Goal: Transaction & Acquisition: Subscribe to service/newsletter

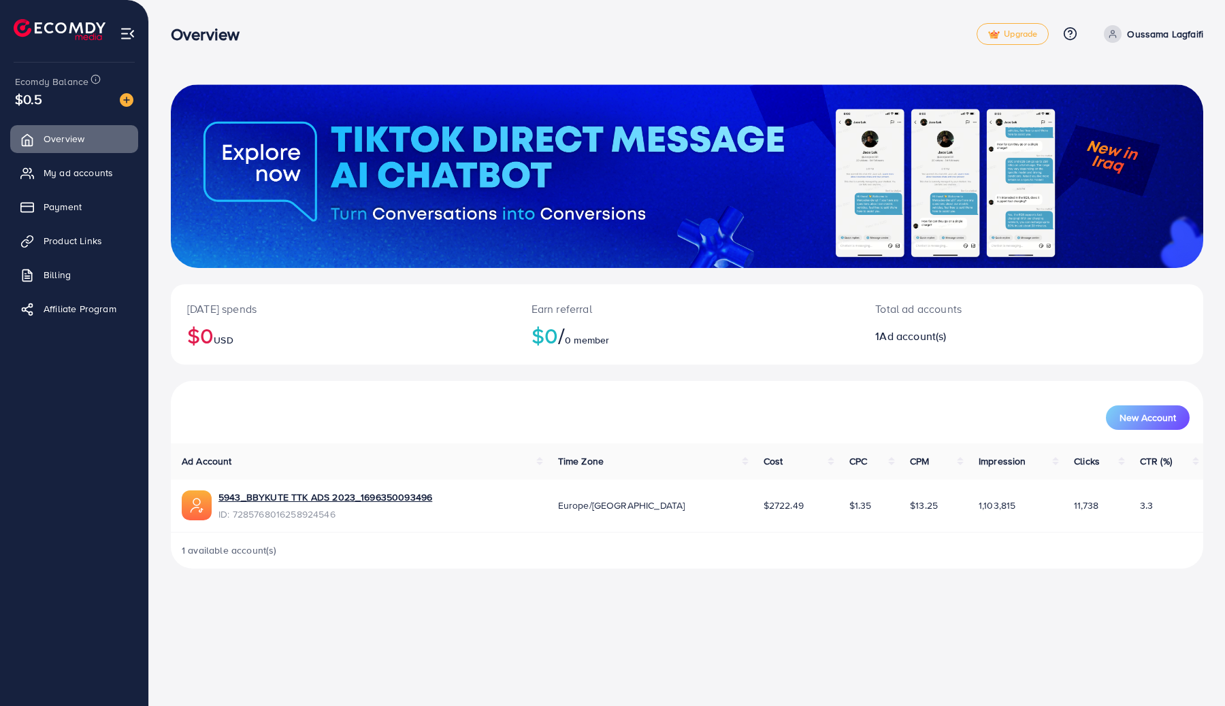
click at [448, 550] on div "1 available account(s)" at bounding box center [687, 550] width 1032 height 35
click at [404, 495] on link "5943_BBYKUTE TTK ADS 2023_1696350093496" at bounding box center [325, 497] width 214 height 14
click at [416, 497] on link "5943_BBYKUTE TTK ADS 2023_1696350093496" at bounding box center [325, 497] width 214 height 14
click at [62, 203] on span "Payment" at bounding box center [66, 207] width 38 height 14
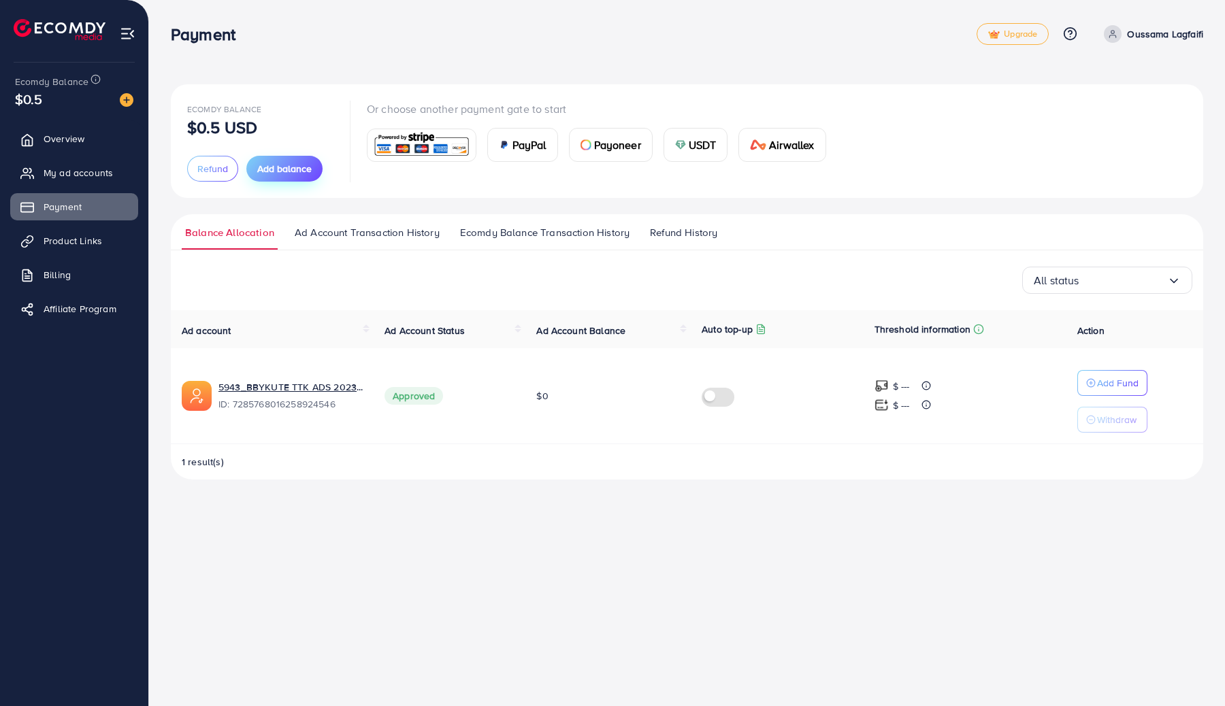
click at [301, 173] on span "Add balance" at bounding box center [284, 169] width 54 height 14
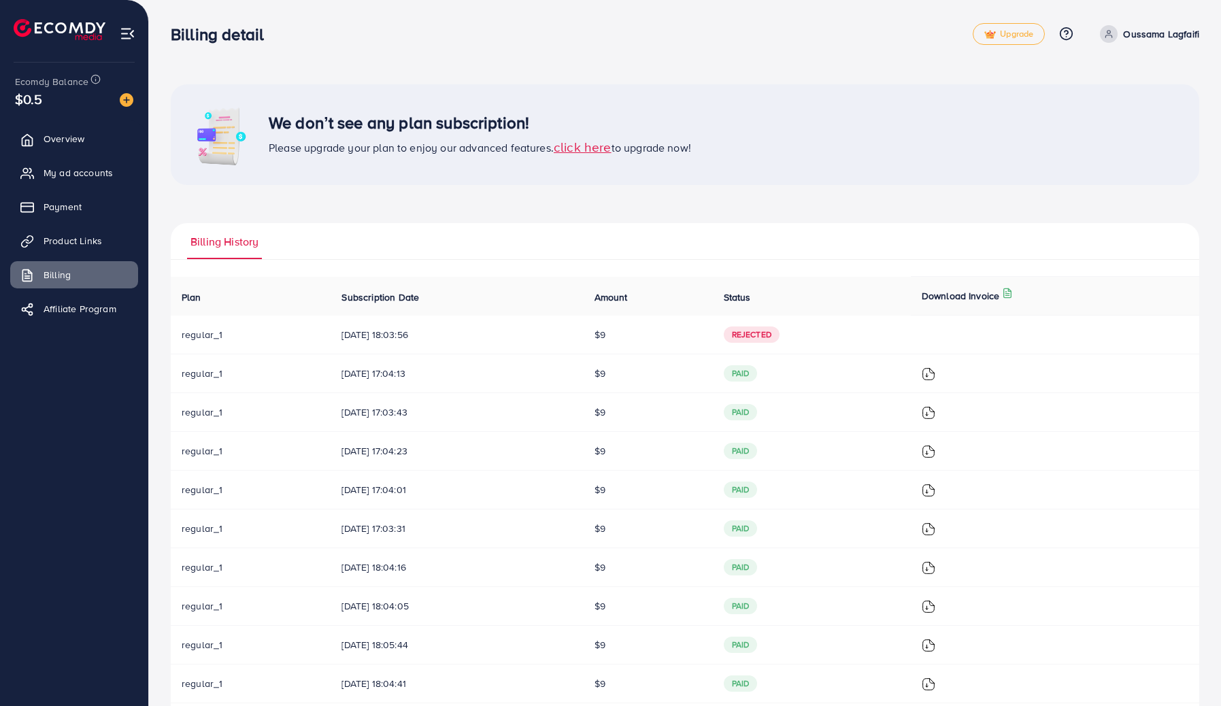
click at [408, 333] on span "[DATE] 18:03:56" at bounding box center [457, 335] width 231 height 14
click at [593, 148] on span "click here" at bounding box center [583, 146] width 58 height 18
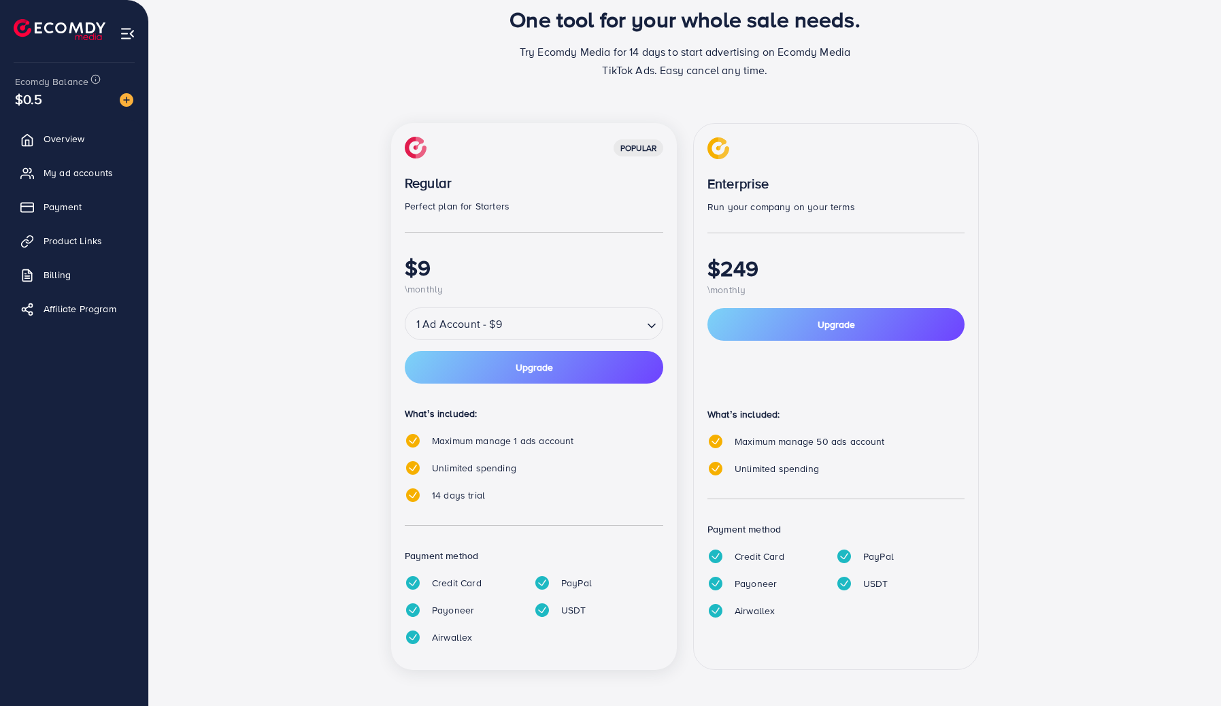
scroll to position [80, 0]
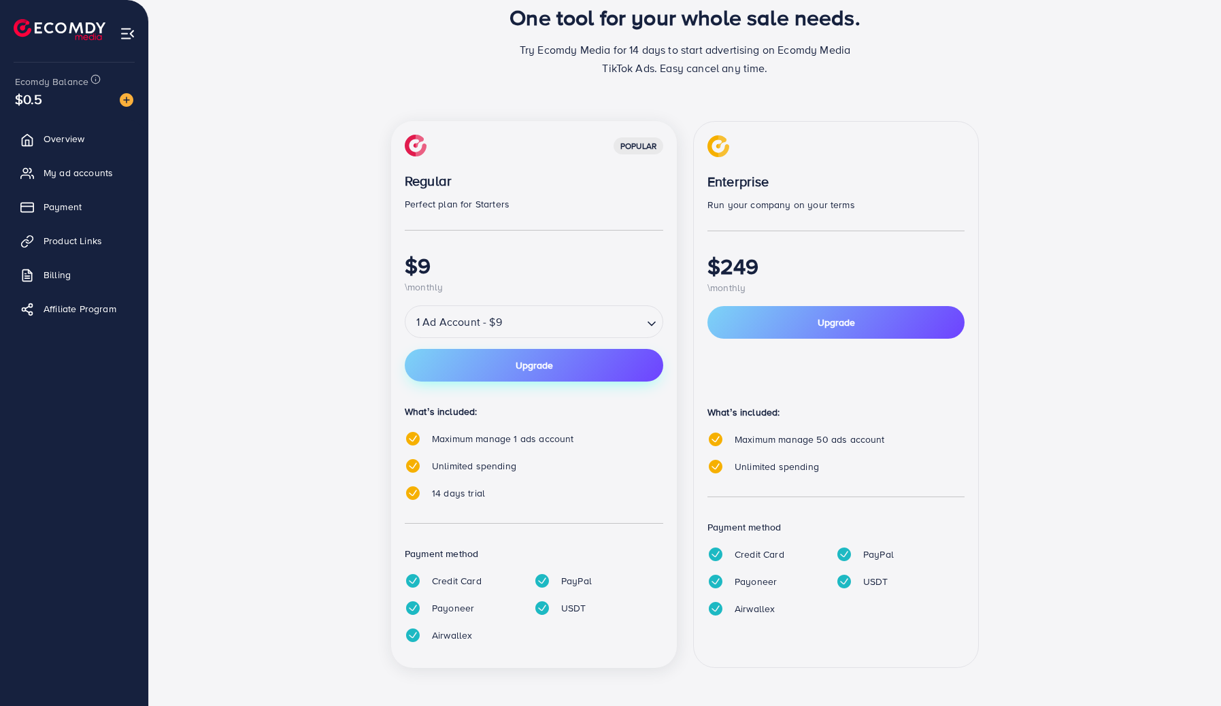
click at [540, 368] on span "Upgrade" at bounding box center [534, 366] width 37 height 10
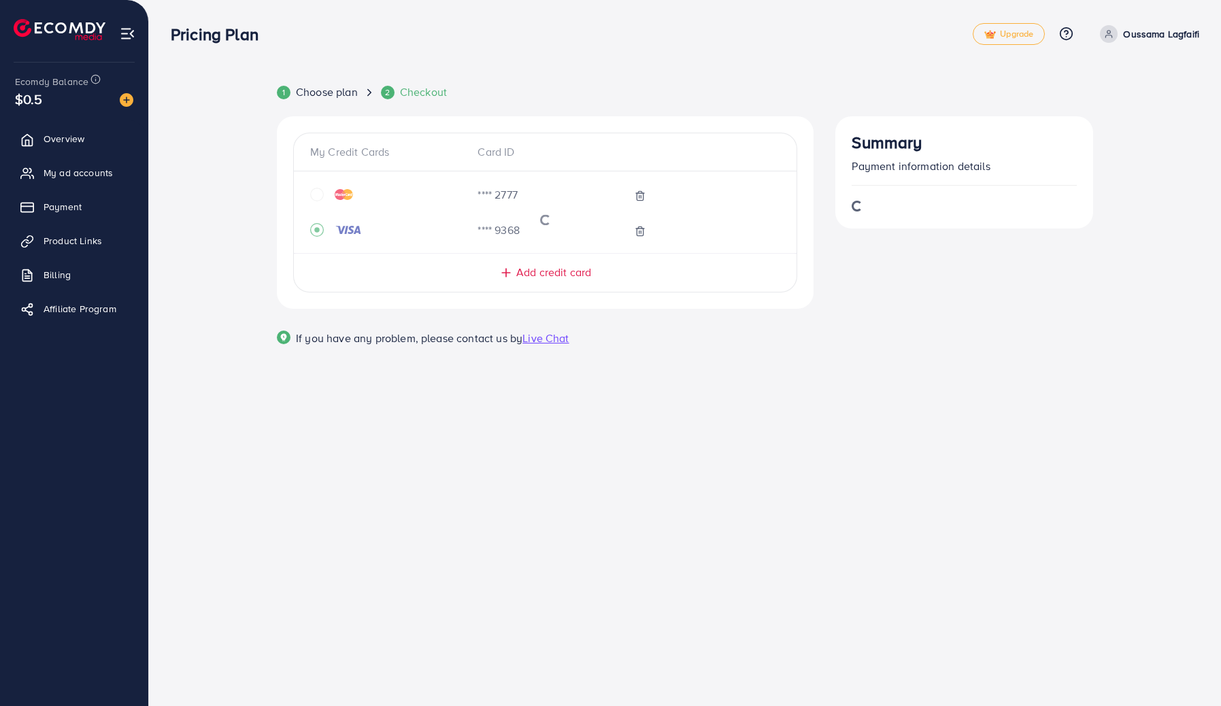
scroll to position [0, 0]
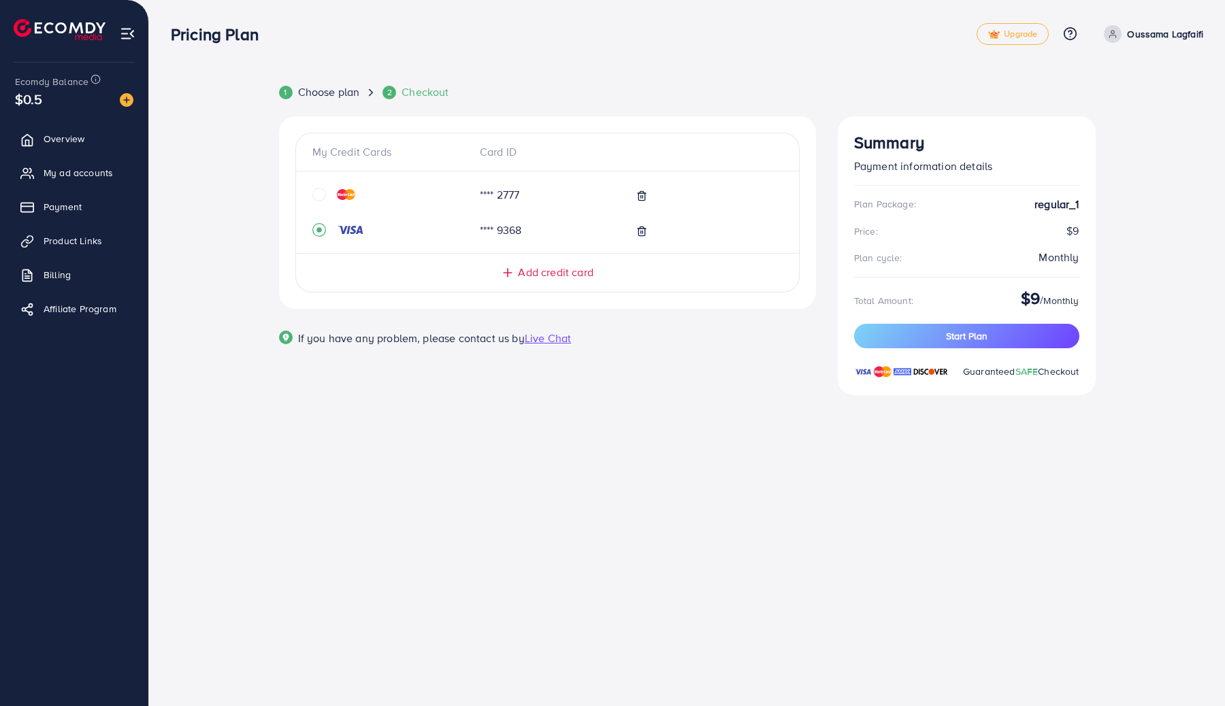
click at [321, 193] on icon "circle" at bounding box center [319, 195] width 14 height 14
click at [548, 278] on span "Add credit card" at bounding box center [555, 273] width 75 height 16
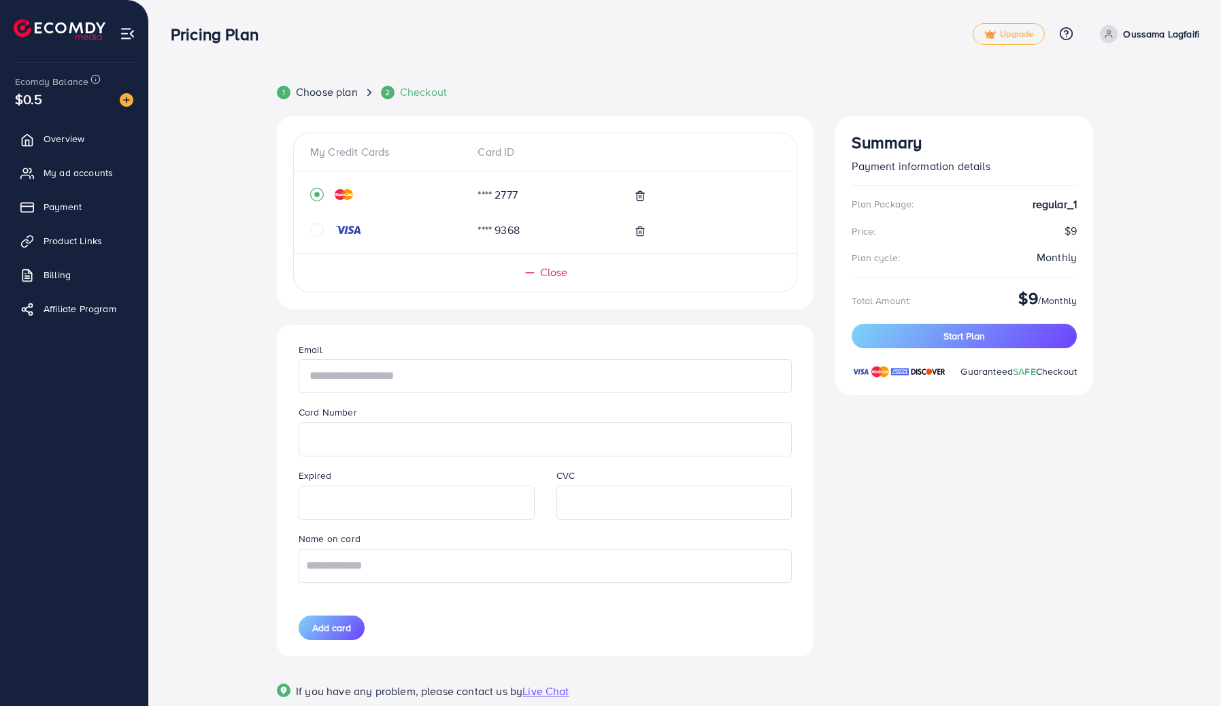
click at [389, 384] on input "text" at bounding box center [545, 376] width 493 height 34
